Goal: Transaction & Acquisition: Purchase product/service

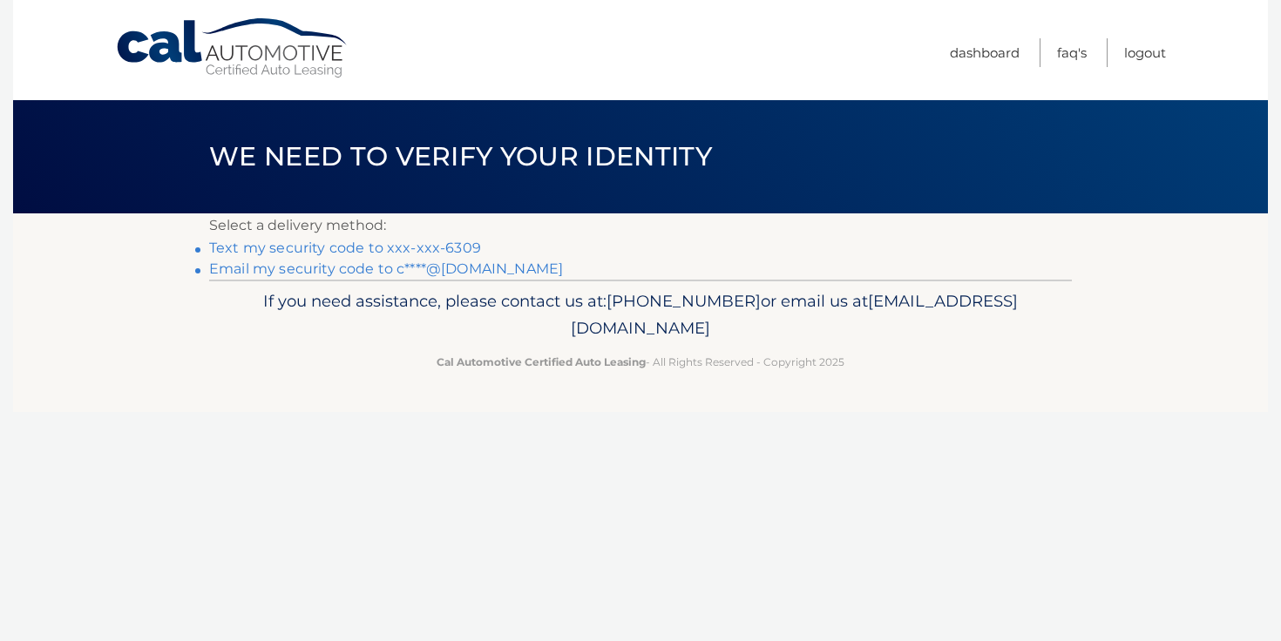
click at [374, 249] on link "Text my security code to xxx-xxx-6309" at bounding box center [345, 248] width 272 height 17
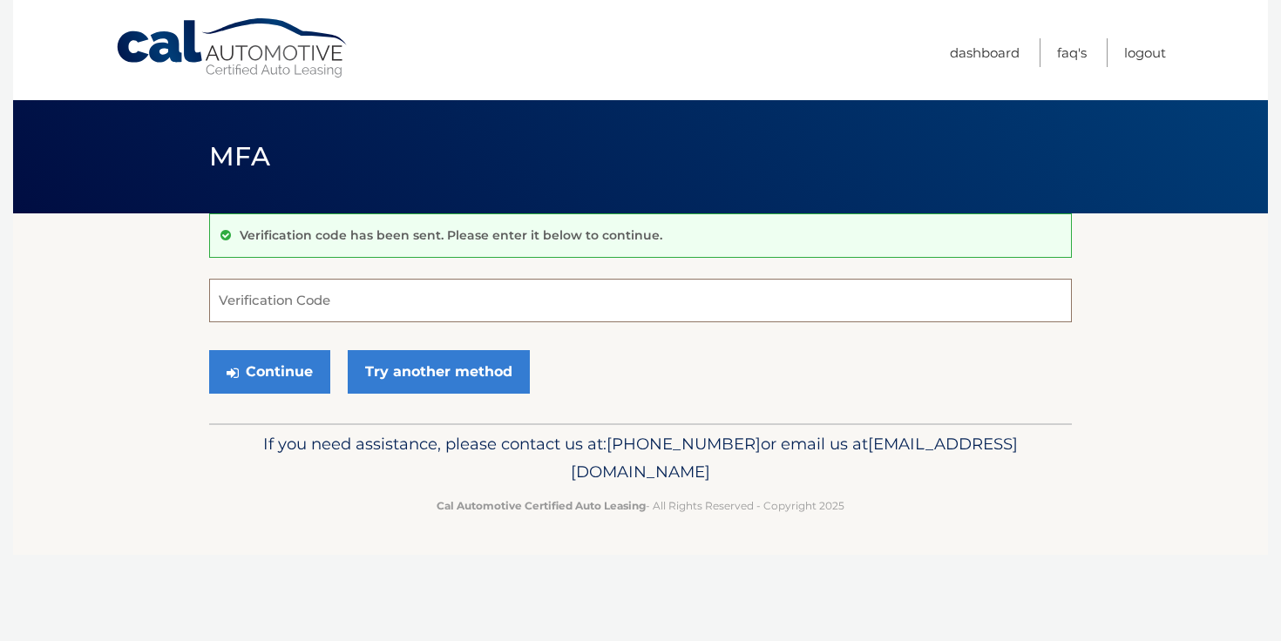
click at [322, 309] on input "Verification Code" at bounding box center [640, 301] width 863 height 44
type input "321760"
click at [249, 370] on button "Continue" at bounding box center [269, 372] width 121 height 44
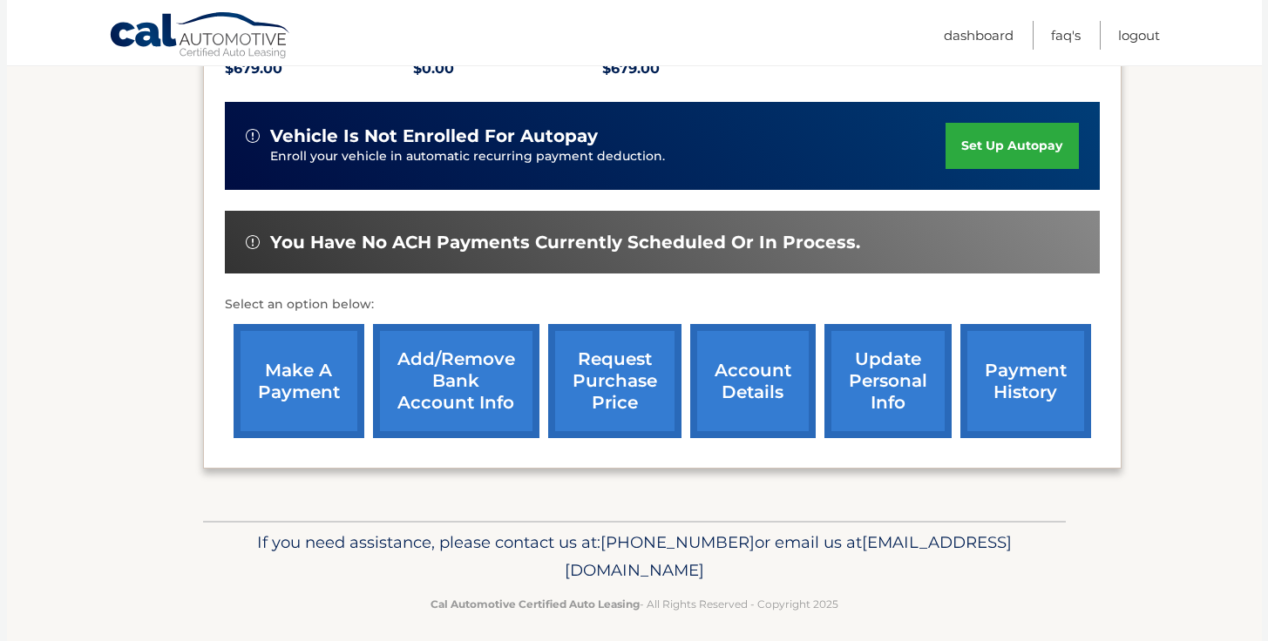
scroll to position [414, 0]
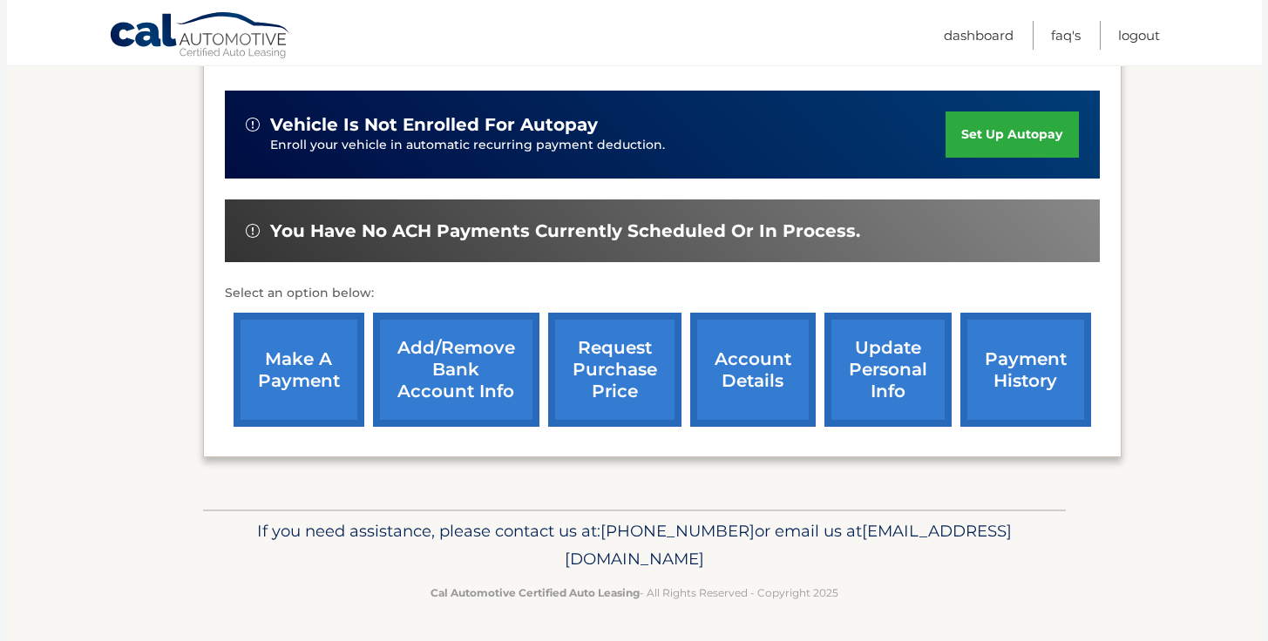
click at [281, 363] on link "make a payment" at bounding box center [299, 370] width 131 height 114
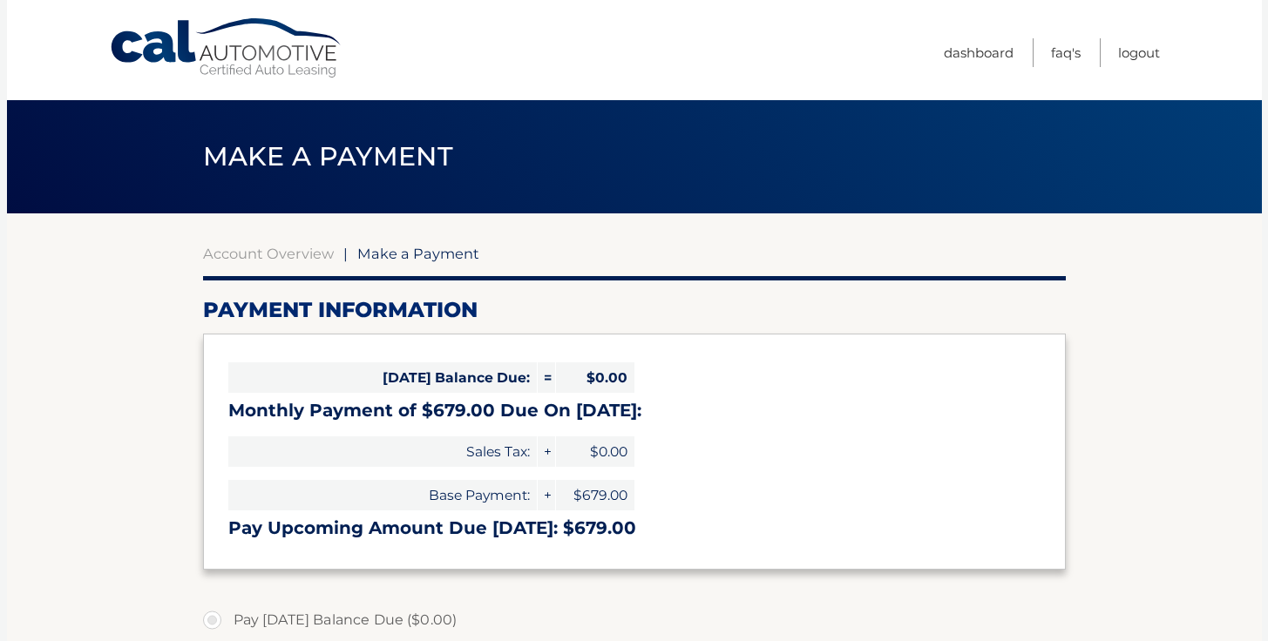
select select "NWIzY2I5MDEtZjg3MS00MTM2LTk5MmQtYTE0ZDg2NmM1YzIx"
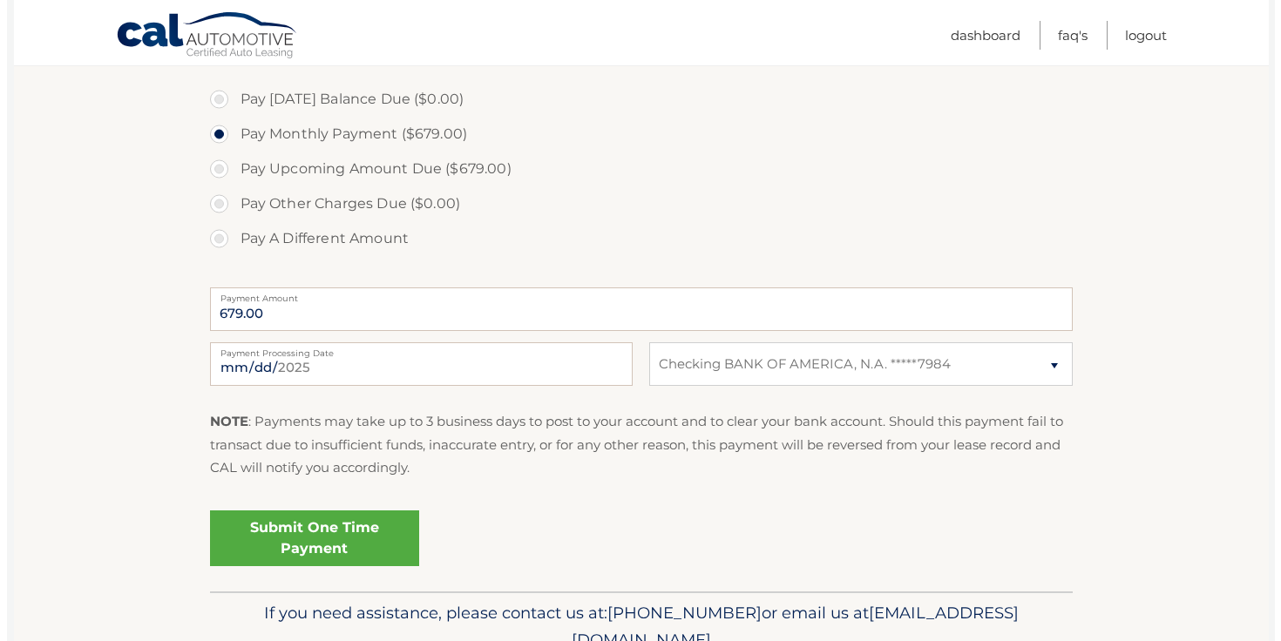
scroll to position [525, 0]
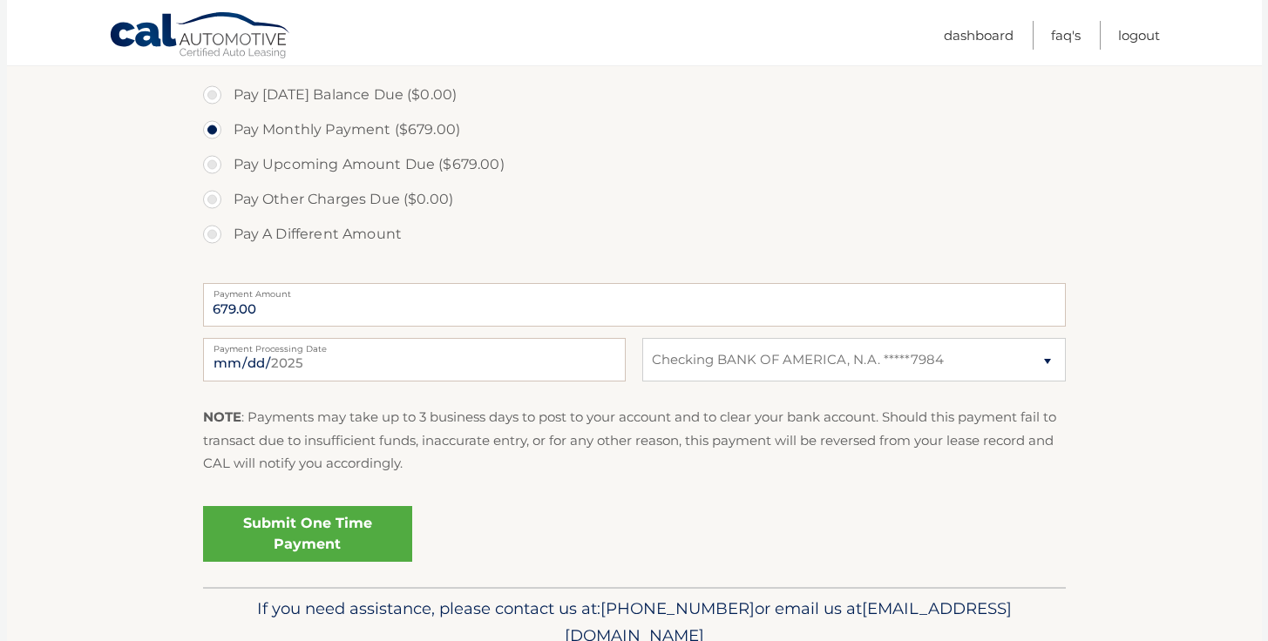
click at [299, 526] on link "Submit One Time Payment" at bounding box center [307, 534] width 209 height 56
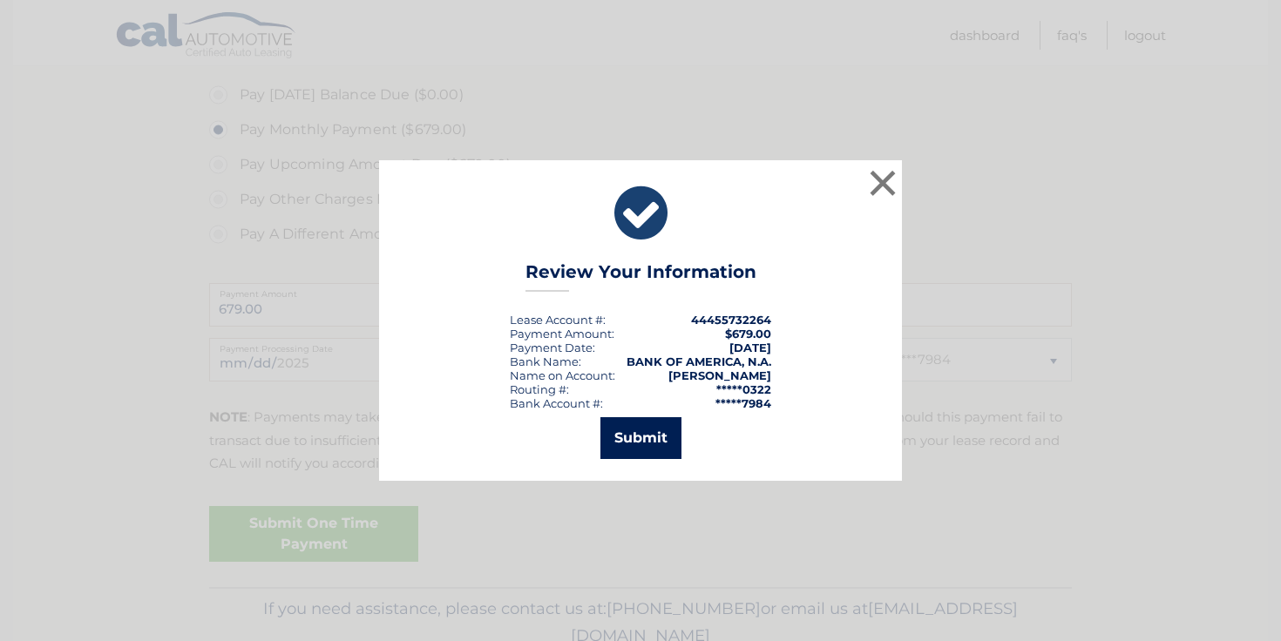
click at [638, 442] on button "Submit" at bounding box center [640, 438] width 81 height 42
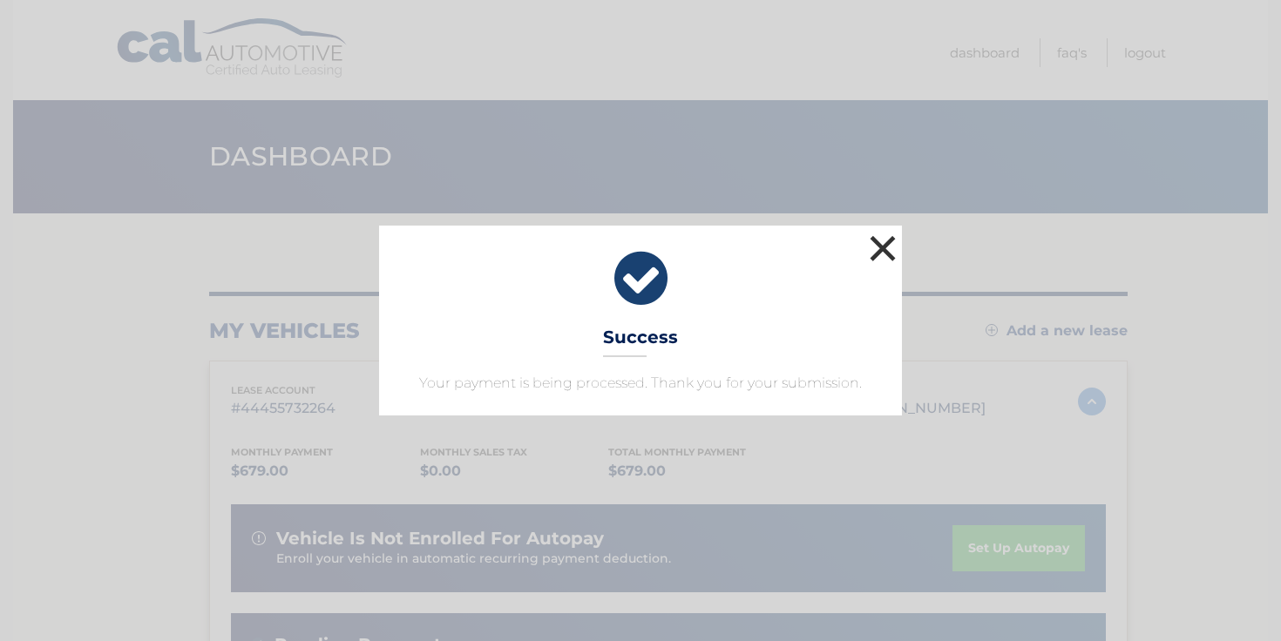
click at [879, 244] on button "×" at bounding box center [882, 248] width 35 height 35
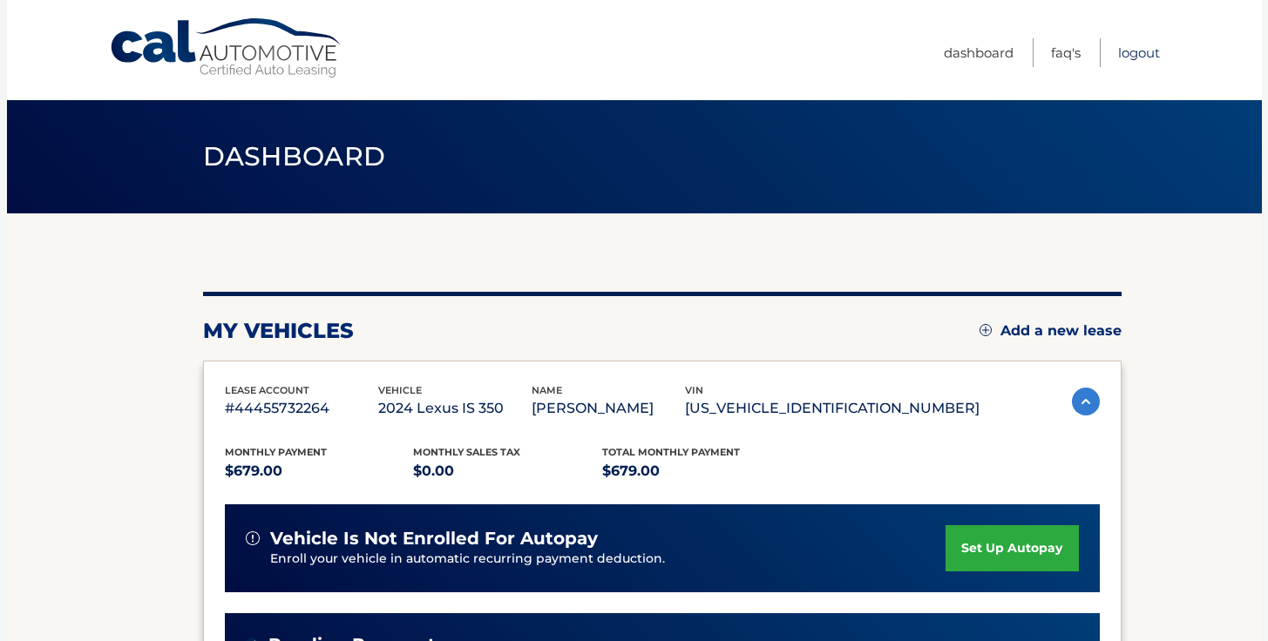
click at [1131, 58] on link "Logout" at bounding box center [1139, 52] width 42 height 29
